Goal: Use online tool/utility: Use online tool/utility

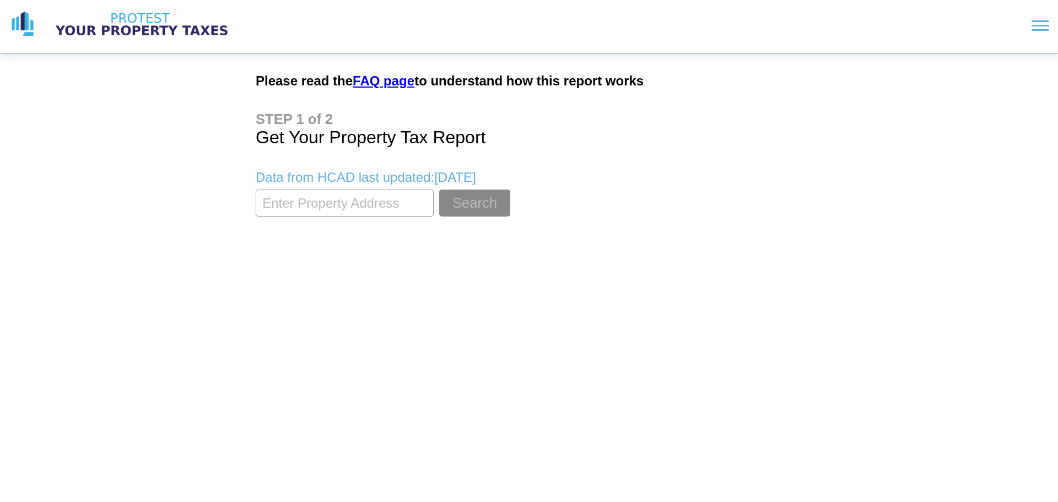
click at [326, 216] on input "textbox" at bounding box center [345, 203] width 178 height 27
type input "19115 sears dr @b"
click at [439, 190] on button "Search" at bounding box center [474, 203] width 71 height 27
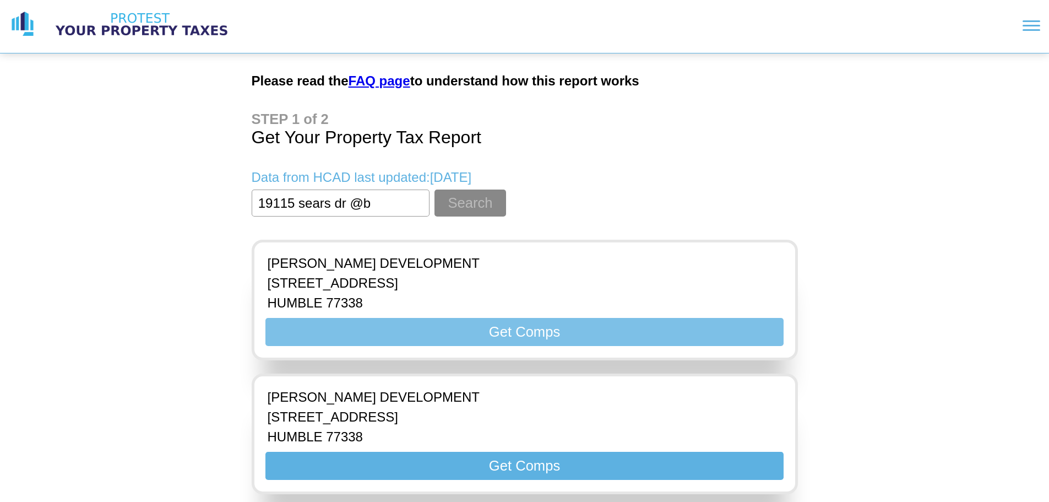
scroll to position [1, 0]
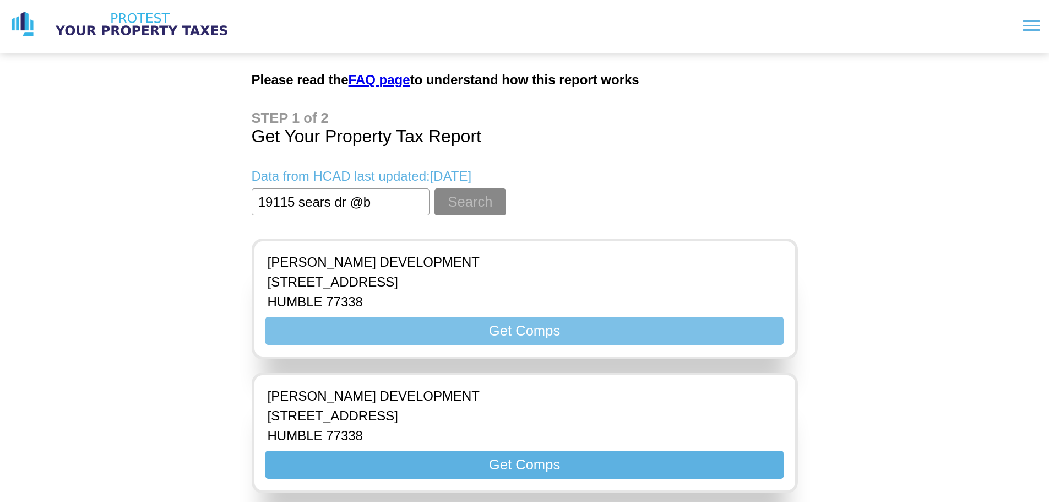
click at [552, 336] on button "Get Comps" at bounding box center [525, 331] width 518 height 28
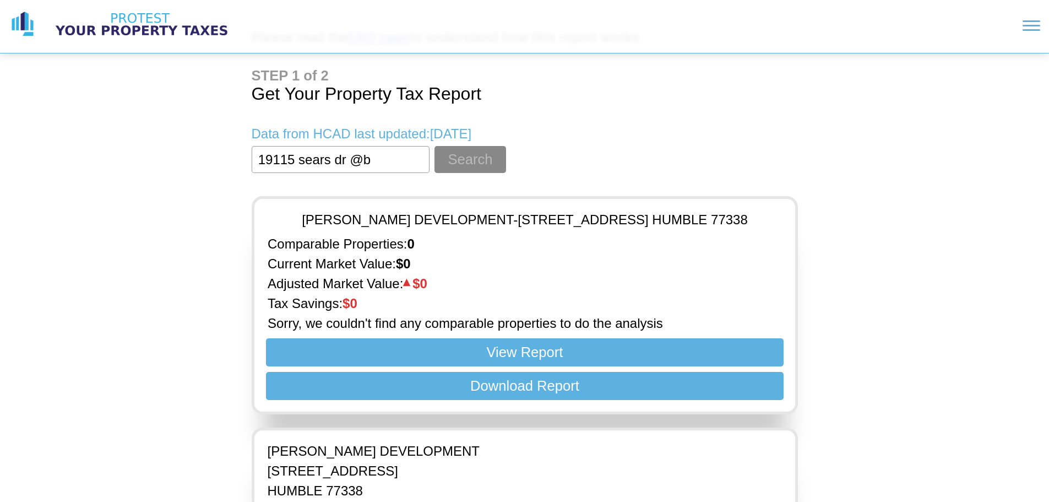
scroll to position [99, 0]
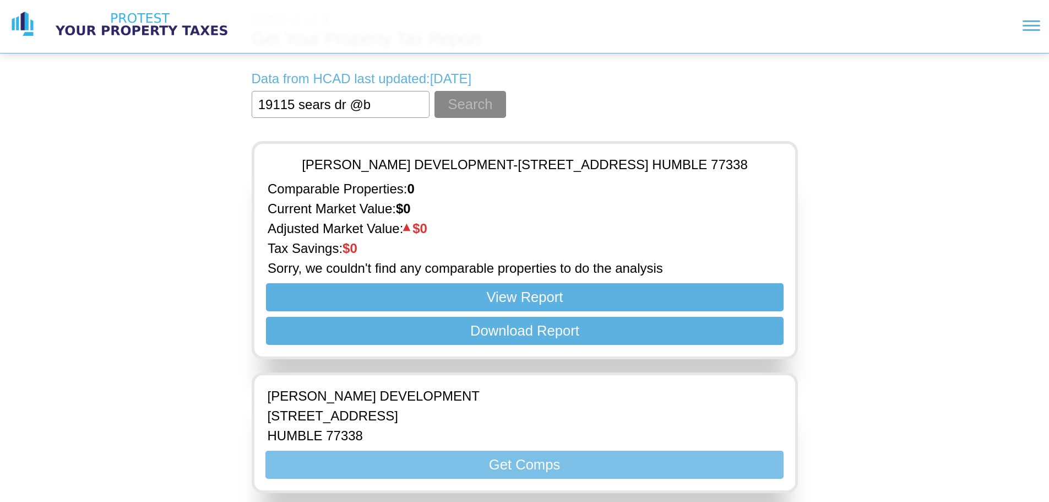
click at [528, 463] on button "Get Comps" at bounding box center [525, 465] width 518 height 28
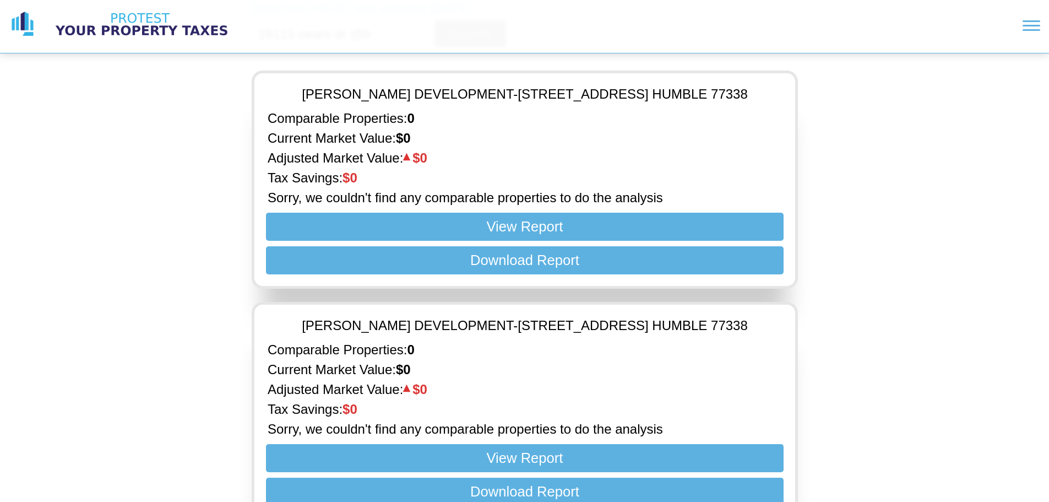
scroll to position [142, 0]
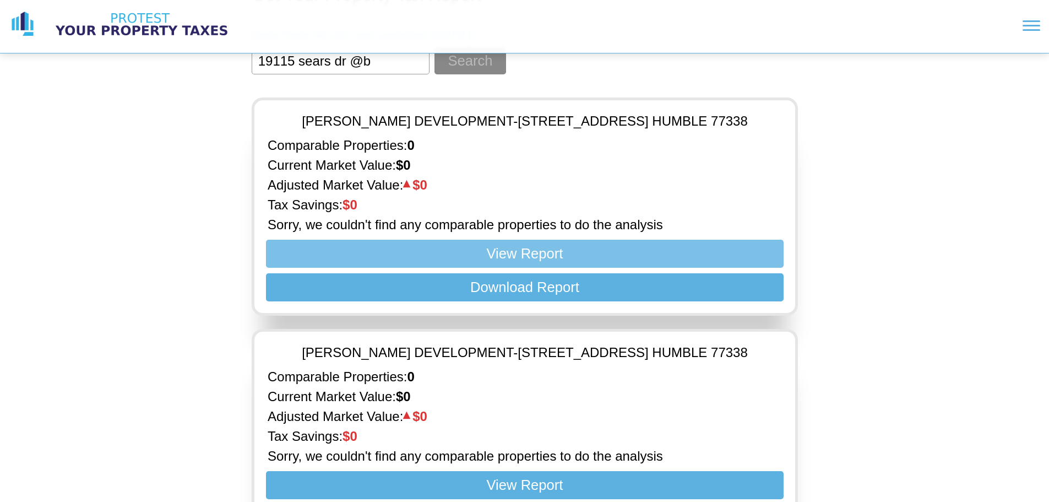
click at [575, 247] on button "View Report" at bounding box center [525, 254] width 518 height 28
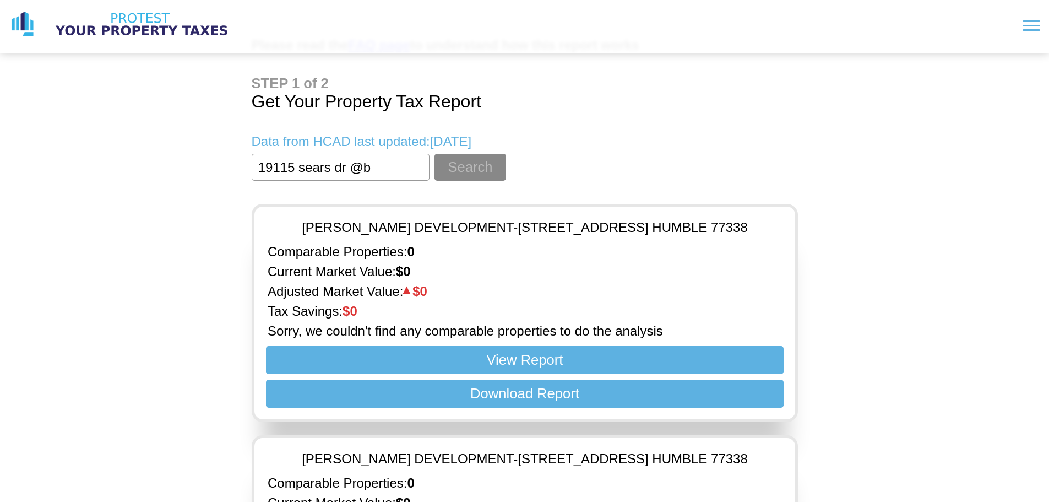
scroll to position [55, 0]
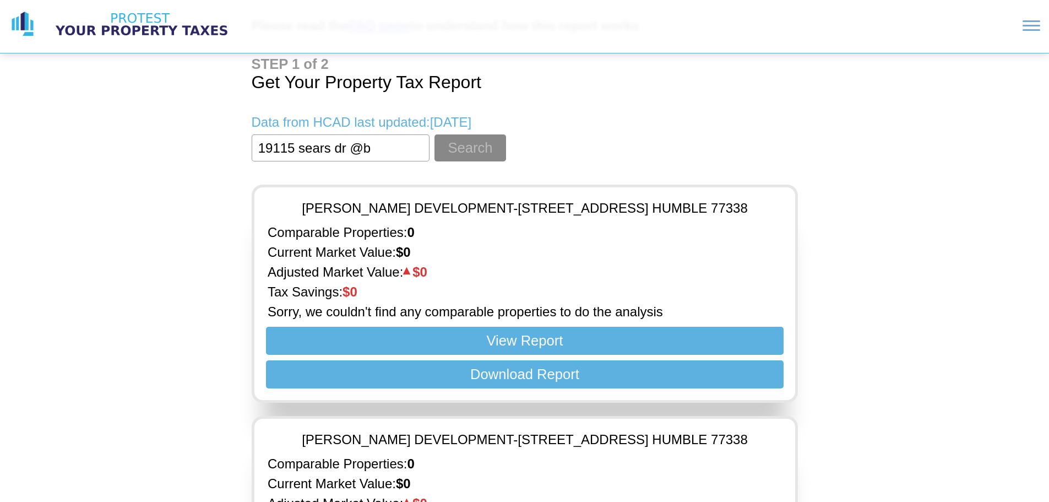
click at [266, 327] on button "View Report" at bounding box center [525, 341] width 518 height 28
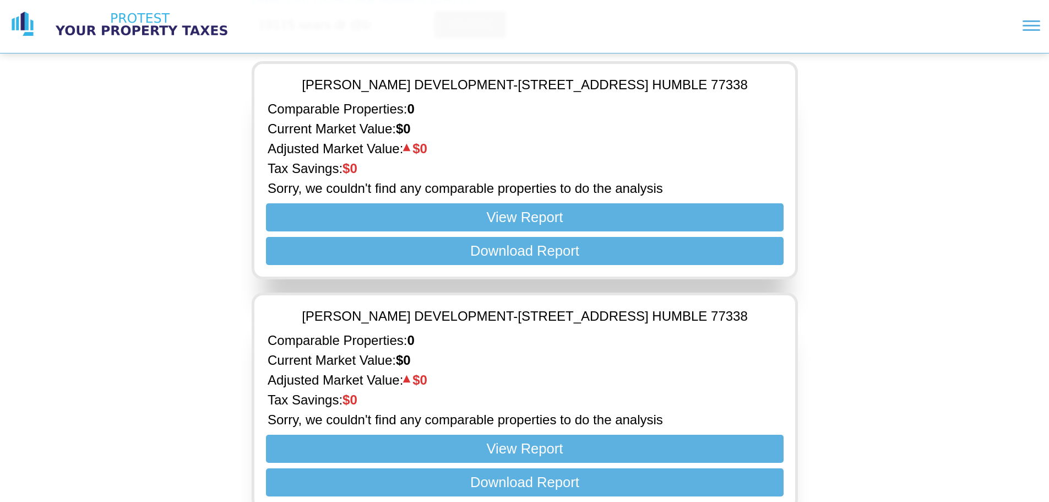
scroll to position [197, 0]
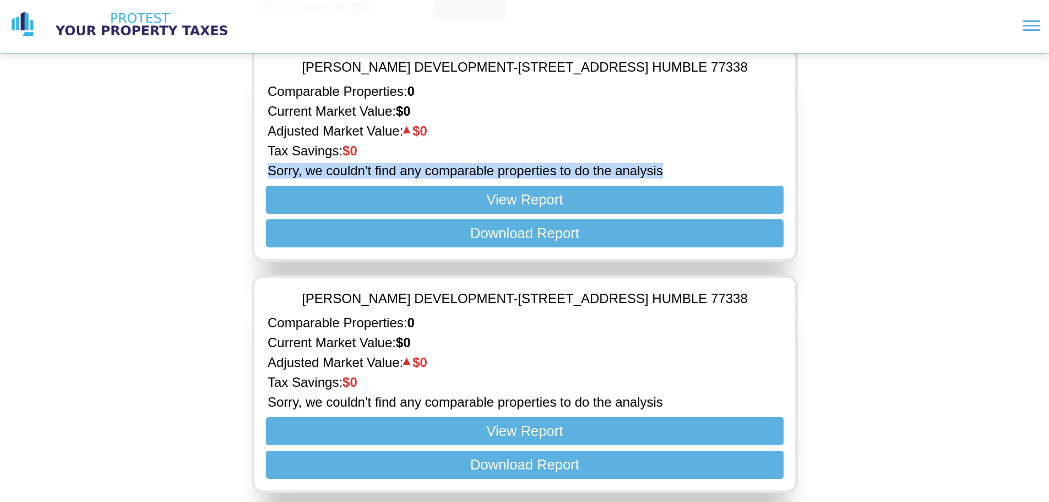
drag, startPoint x: 687, startPoint y: 173, endPoint x: 160, endPoint y: 166, distance: 527.3
click at [159, 172] on div "Please read the FAQ page to understand how this report works Get Your Property …" at bounding box center [524, 153] width 1049 height 698
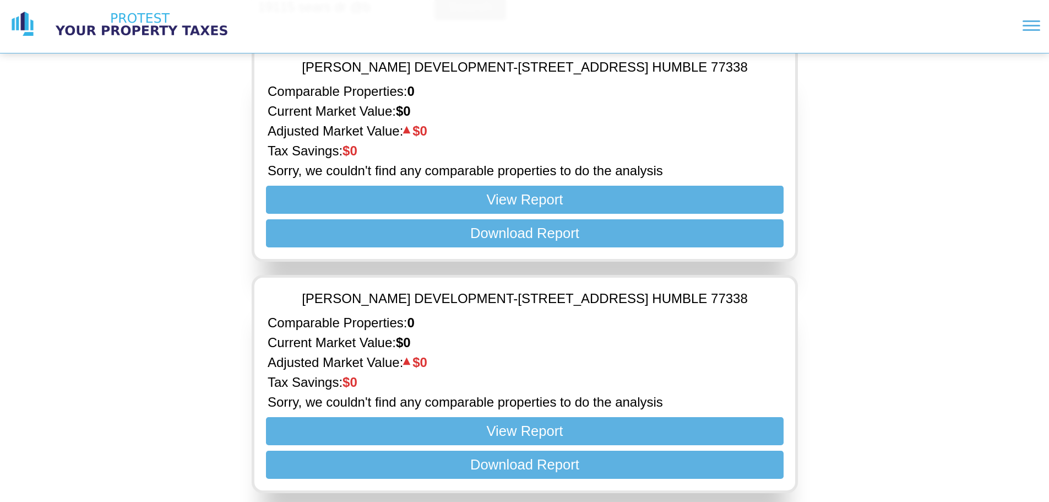
click at [252, 262] on div "[PERSON_NAME] DEVELOPMENT - [STREET_ADDRESS] Comparable Properties: 0 Current M…" at bounding box center [525, 377] width 547 height 231
